Goal: Information Seeking & Learning: Understand process/instructions

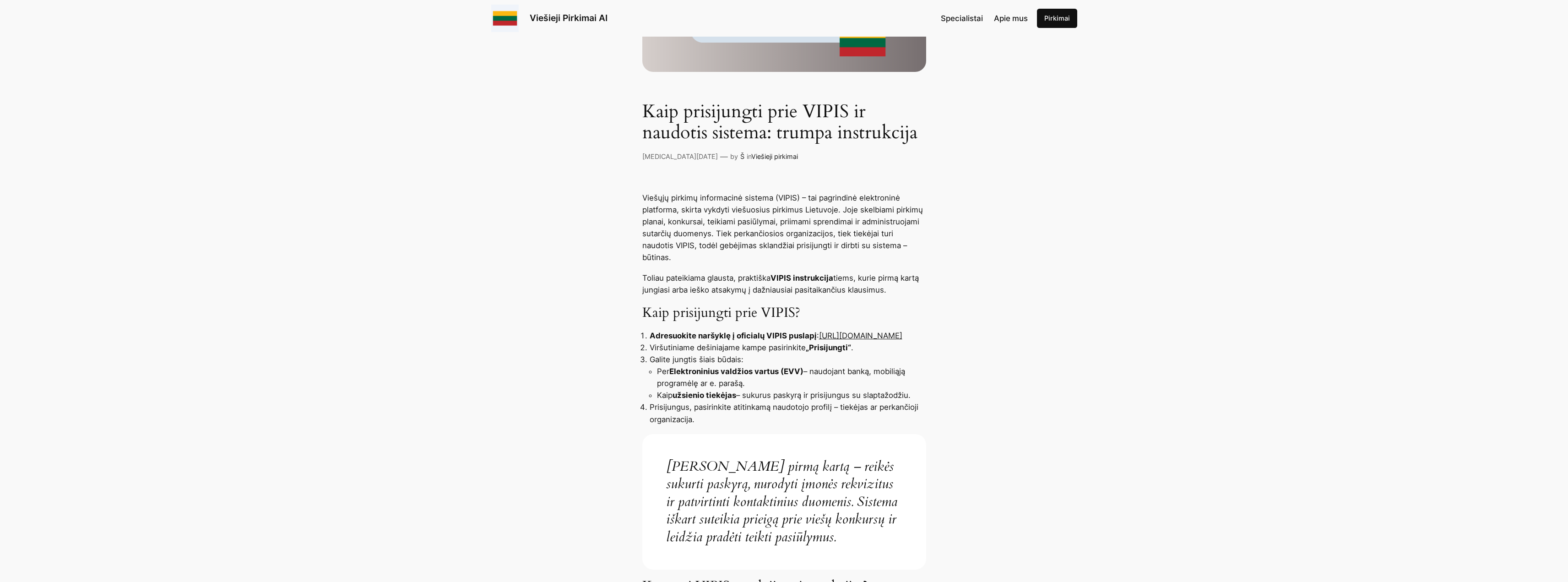
scroll to position [183, 0]
click at [819, 335] on link "[URL][DOMAIN_NAME]" at bounding box center [861, 333] width 83 height 9
click at [819, 334] on link "[URL][DOMAIN_NAME]" at bounding box center [861, 333] width 83 height 9
click at [819, 329] on link "[URL][DOMAIN_NAME]" at bounding box center [861, 333] width 83 height 9
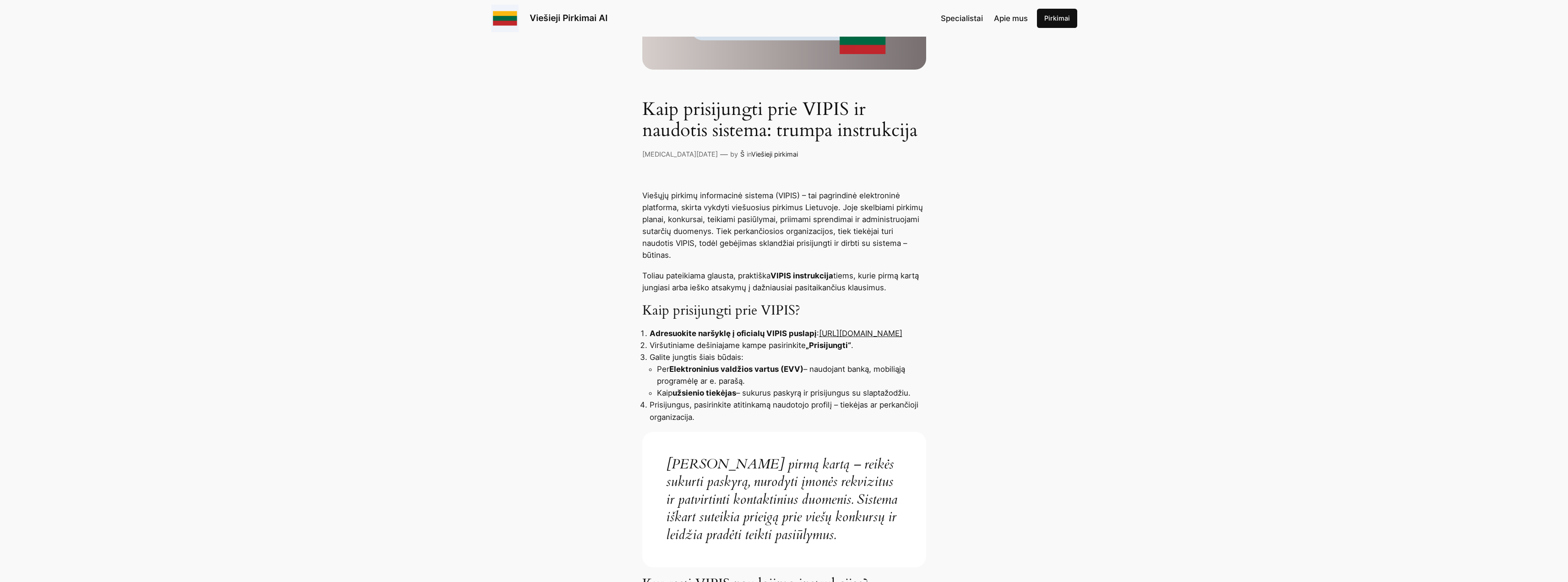
drag, startPoint x: 779, startPoint y: 332, endPoint x: 649, endPoint y: 332, distance: 130.0
click at [650, 332] on li "Adresuokite naršyklę į oficialų VIPIS puslapį : https://pirkimai.eviesiejipirki…" at bounding box center [788, 333] width 277 height 12
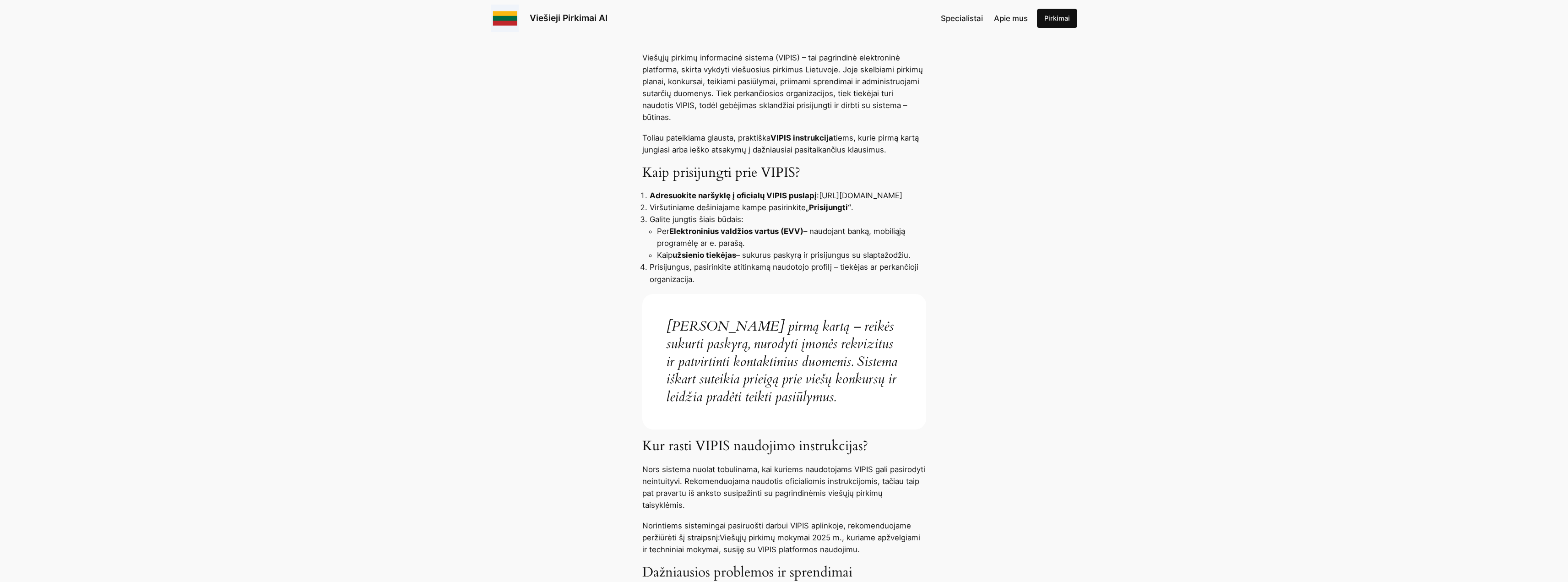
scroll to position [137, 0]
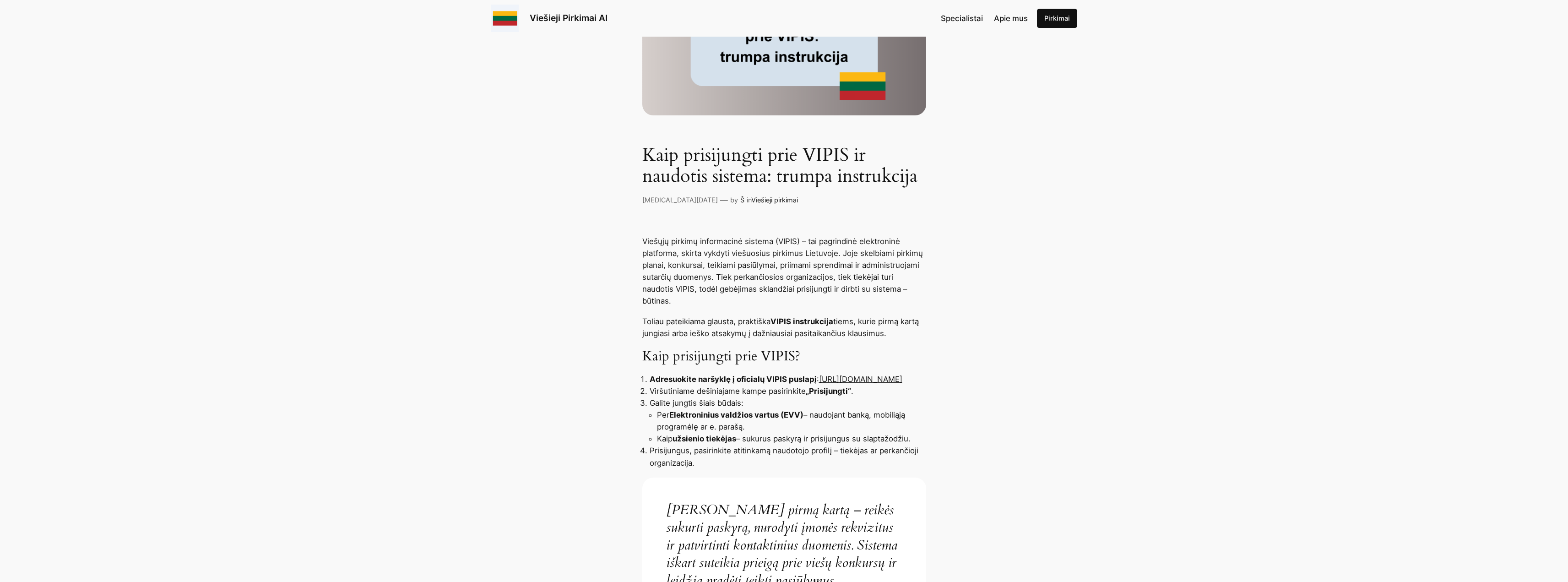
click at [819, 377] on link "[URL][DOMAIN_NAME]" at bounding box center [861, 379] width 83 height 9
drag, startPoint x: 761, startPoint y: 379, endPoint x: 648, endPoint y: 380, distance: 113.0
click at [648, 380] on ol "Adresuokite naršyklę į oficialų VIPIS puslapį : https://pirkimai.eviesiejipirki…" at bounding box center [784, 420] width 284 height 95
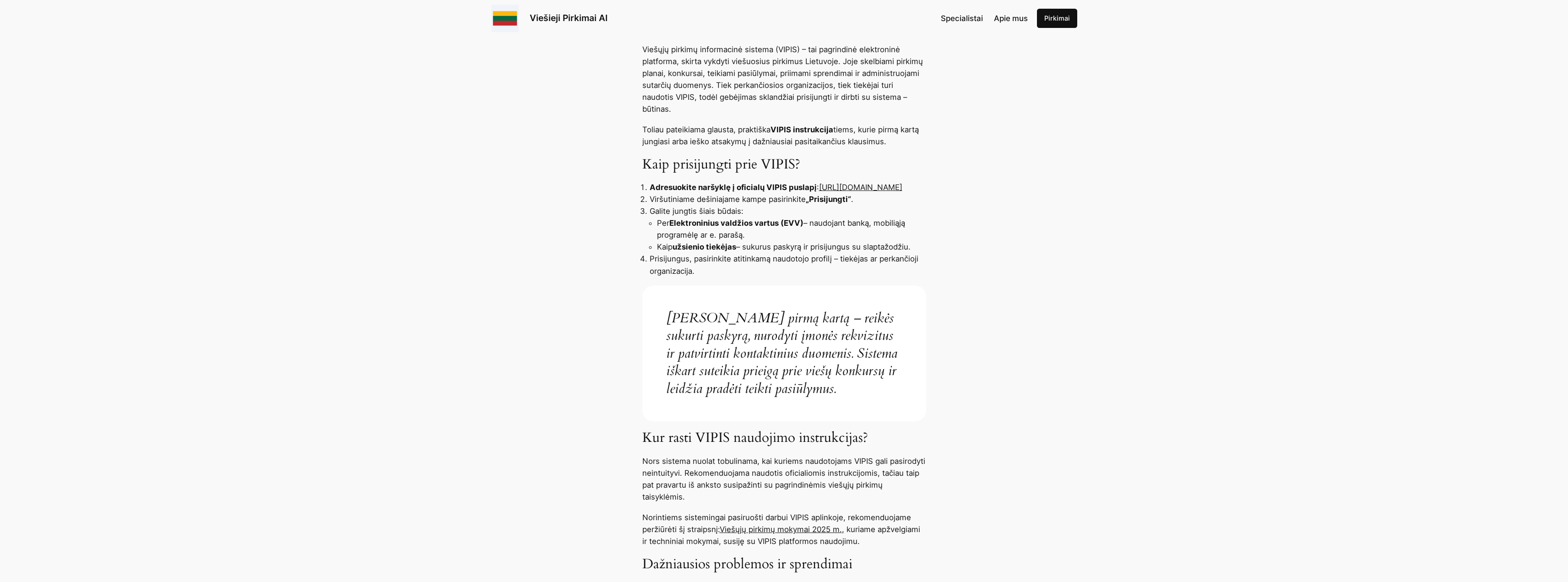
scroll to position [183, 0]
